Goal: Check status

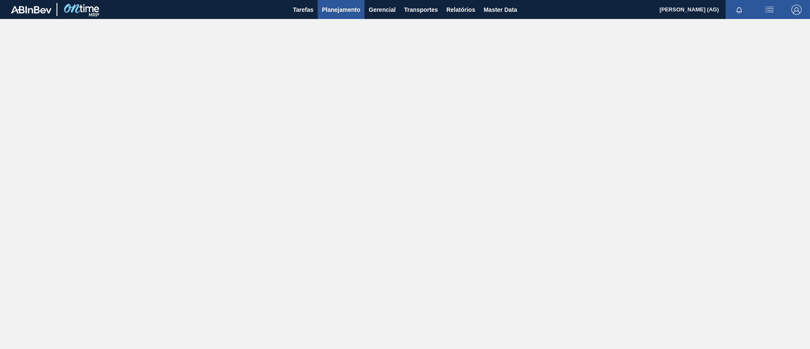
click at [346, 11] on span "Planejamento" at bounding box center [341, 10] width 38 height 10
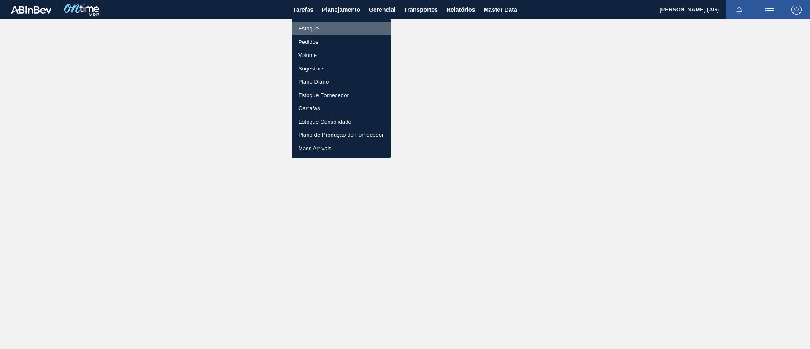
drag, startPoint x: 331, startPoint y: 29, endPoint x: 401, endPoint y: 55, distance: 74.6
click at [331, 29] on li "Estoque" at bounding box center [341, 29] width 99 height 14
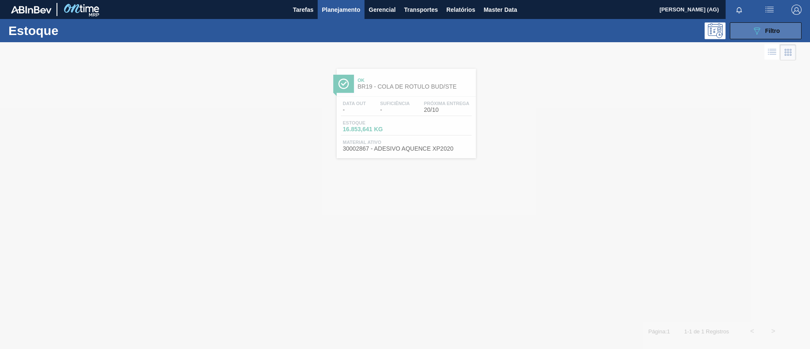
click at [784, 24] on button "089F7B8B-B2A5-4AFE-B5C0-19BA573D28AC Filtro" at bounding box center [766, 30] width 72 height 17
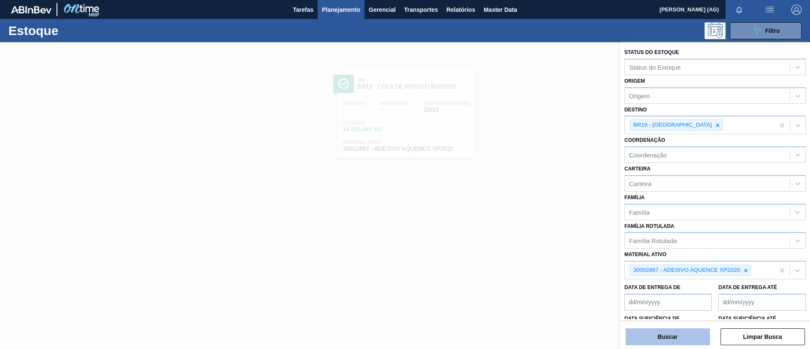
click at [664, 332] on button "Buscar" at bounding box center [668, 336] width 84 height 17
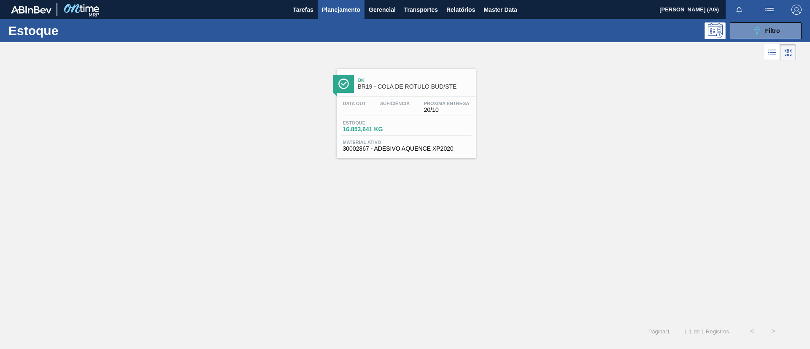
click at [346, 88] on img at bounding box center [344, 84] width 11 height 11
